Goal: Information Seeking & Learning: Understand process/instructions

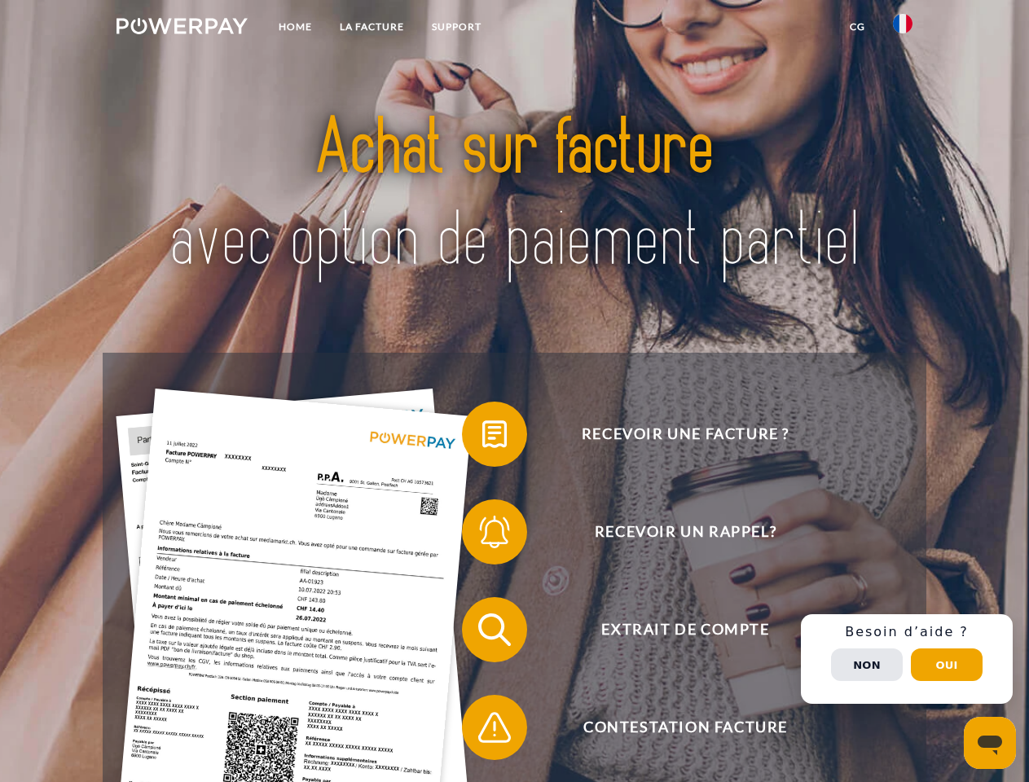
click at [182, 29] on img at bounding box center [181, 26] width 131 height 16
click at [902, 29] on img at bounding box center [903, 24] width 20 height 20
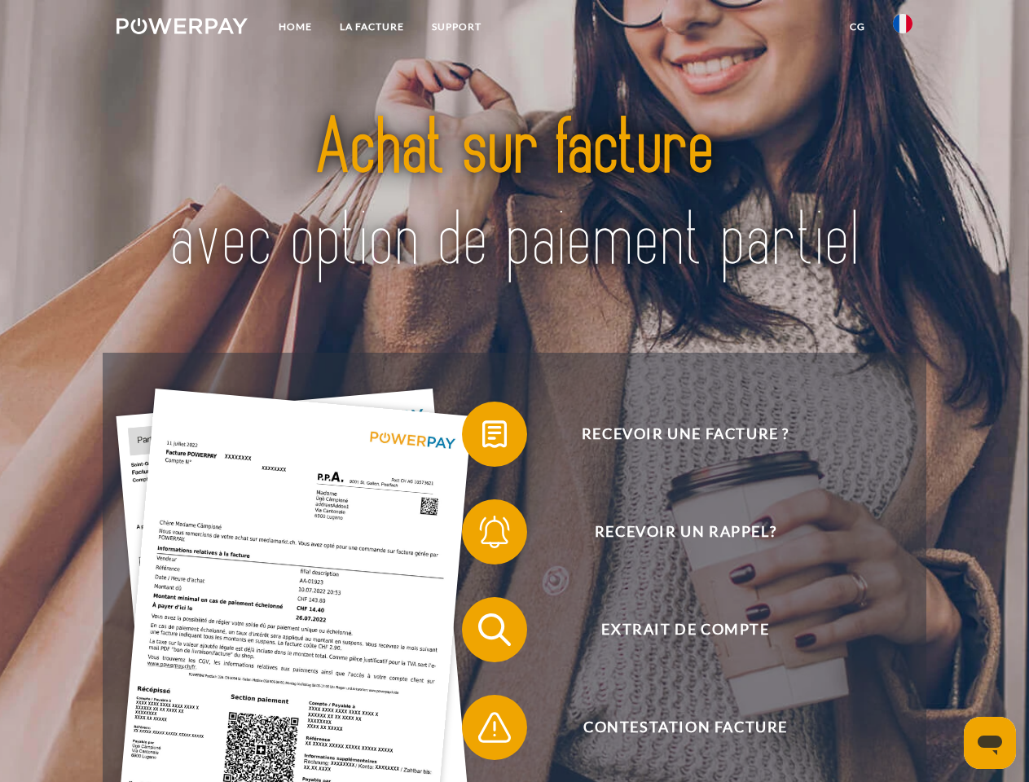
click at [857, 27] on link "CG" at bounding box center [857, 26] width 43 height 29
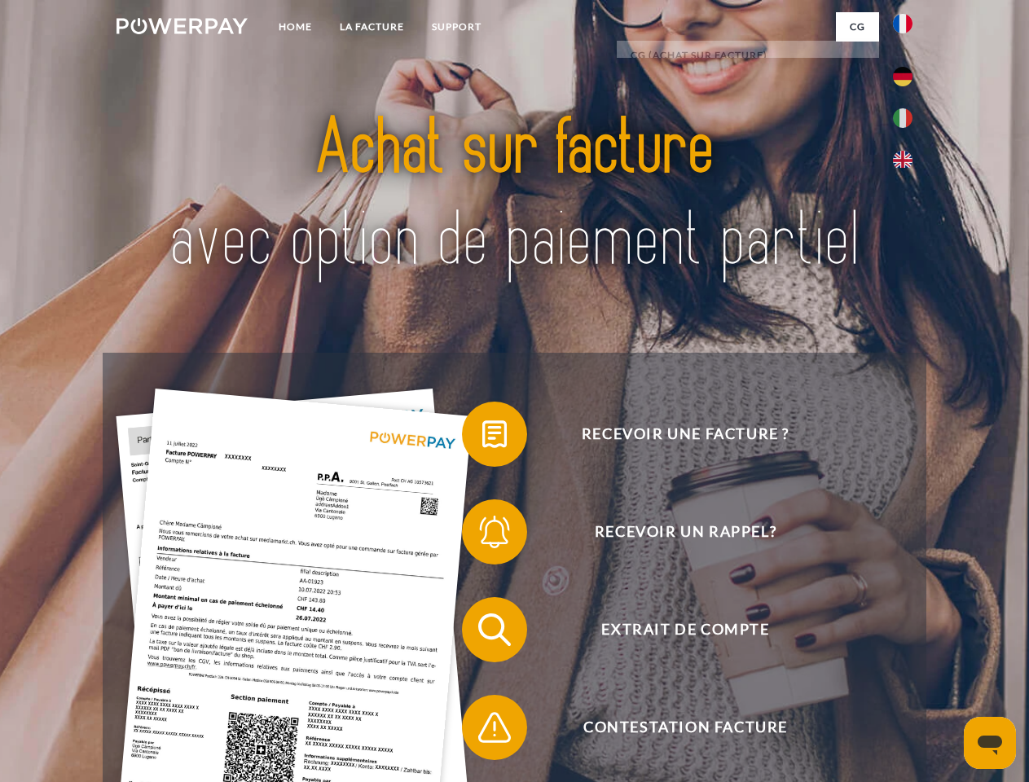
click at [482, 437] on span at bounding box center [469, 433] width 81 height 81
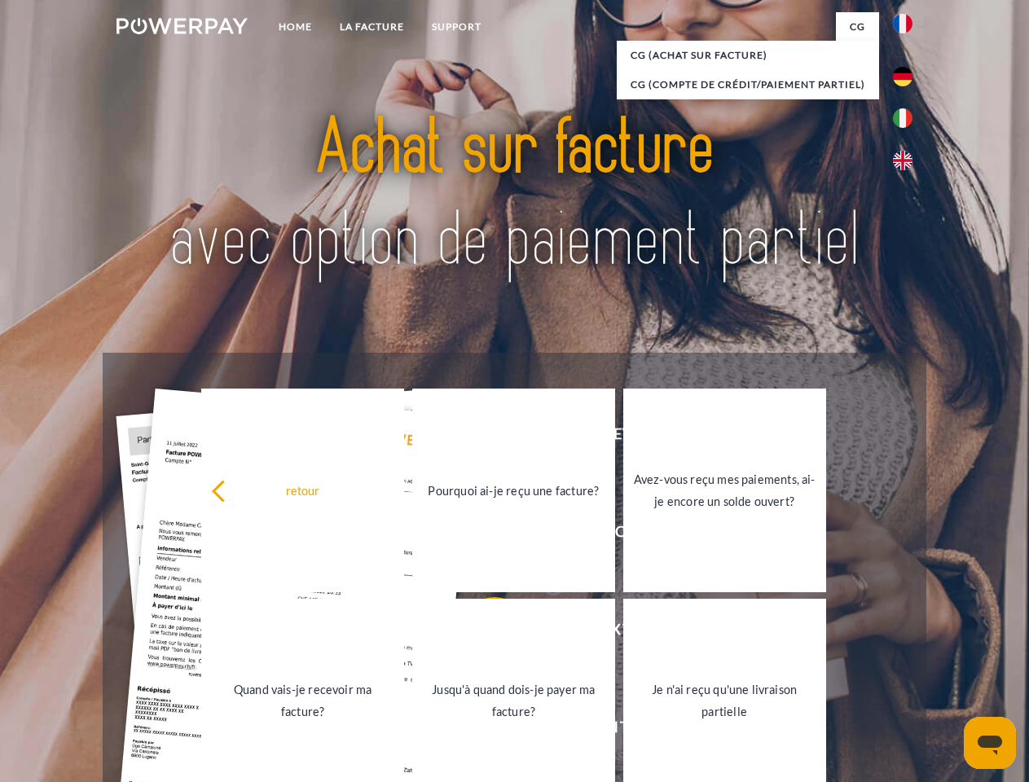
click at [482, 633] on link "Jusqu'à quand dois-je payer ma facture?" at bounding box center [513, 701] width 203 height 204
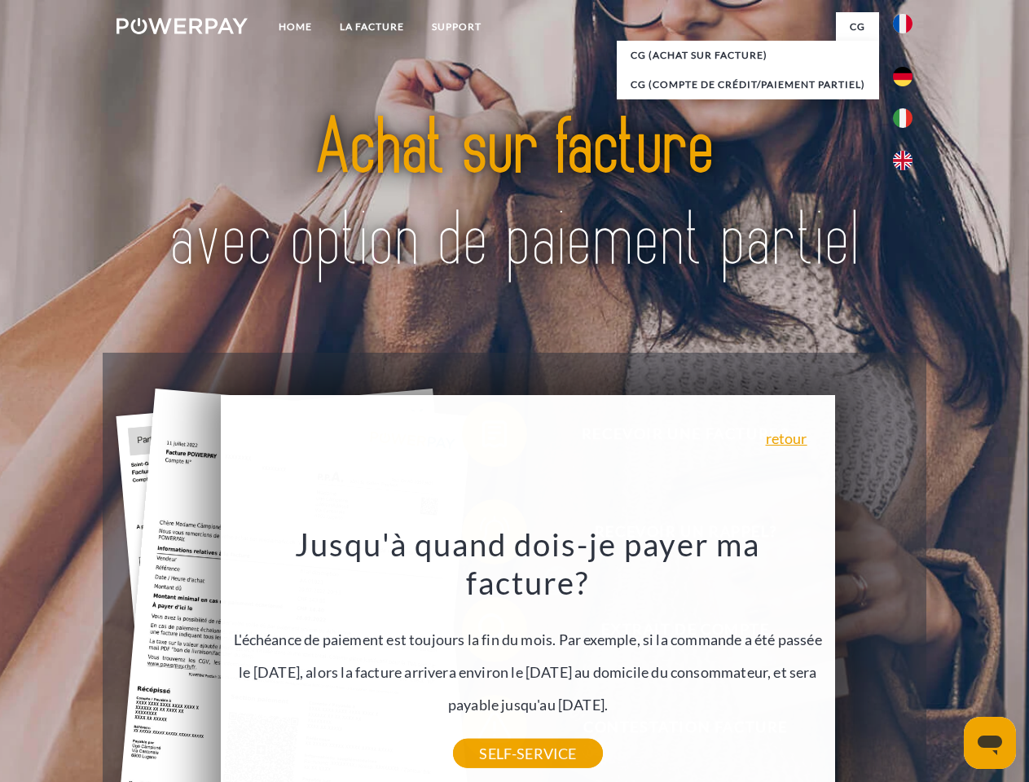
click at [482, 731] on div "Recevoir une facture ? Recevoir un rappel? Extrait de compte retour" at bounding box center [514, 679] width 823 height 652
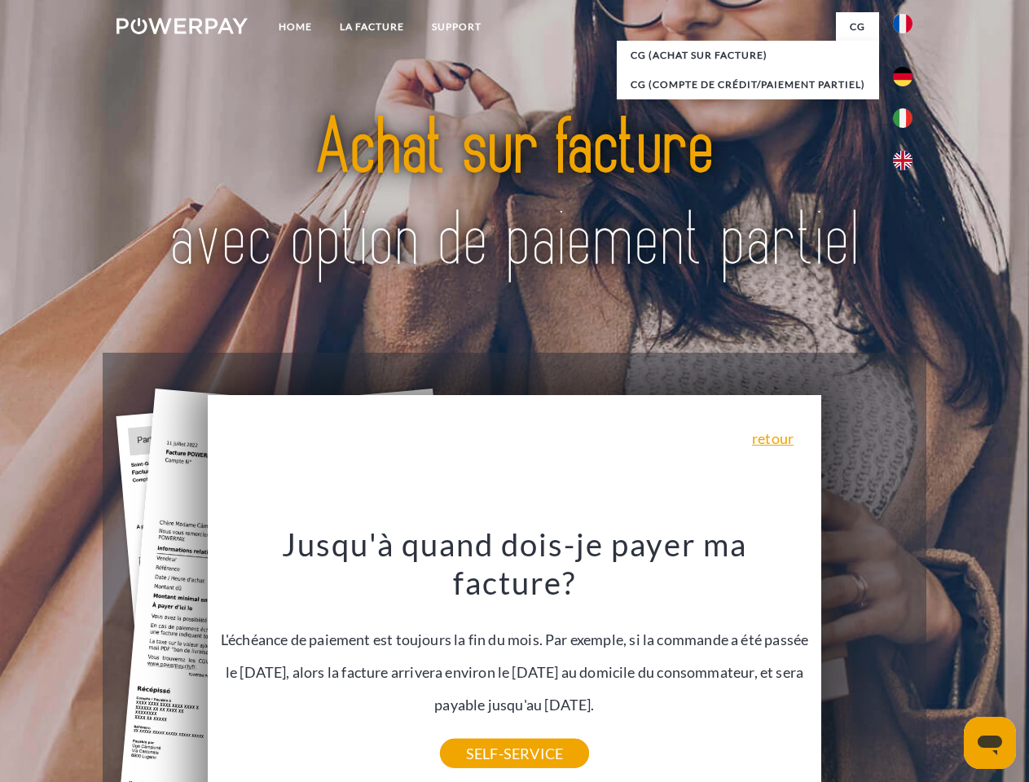
click at [906, 659] on div "Recevoir une facture ? Recevoir un rappel? Extrait de compte retour" at bounding box center [514, 679] width 823 height 652
click at [867, 662] on span "Extrait de compte" at bounding box center [684, 629] width 399 height 65
click at [946, 665] on header "Home LA FACTURE Support" at bounding box center [514, 562] width 1029 height 1125
